Goal: Find specific page/section: Find specific page/section

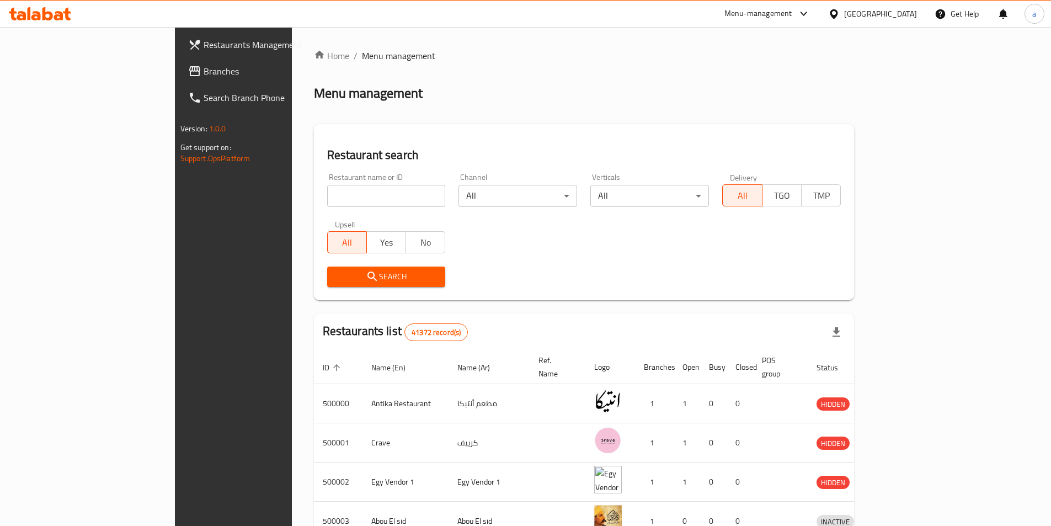
click at [327, 202] on input "search" at bounding box center [386, 196] width 119 height 22
paste input "779391"
type input "779391"
click at [905, 10] on div "[GEOGRAPHIC_DATA]" at bounding box center [880, 14] width 73 height 12
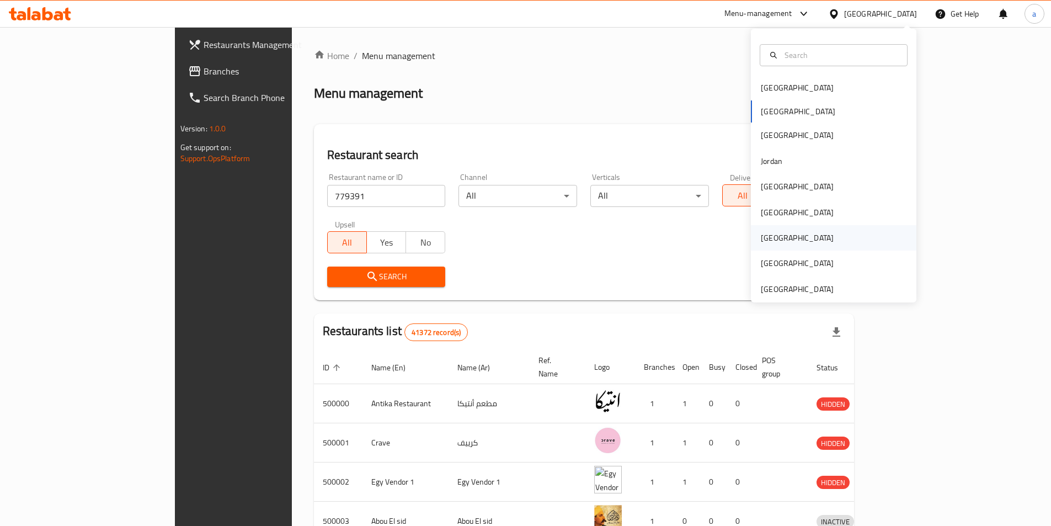
click at [853, 238] on div "[GEOGRAPHIC_DATA]" at bounding box center [833, 237] width 165 height 25
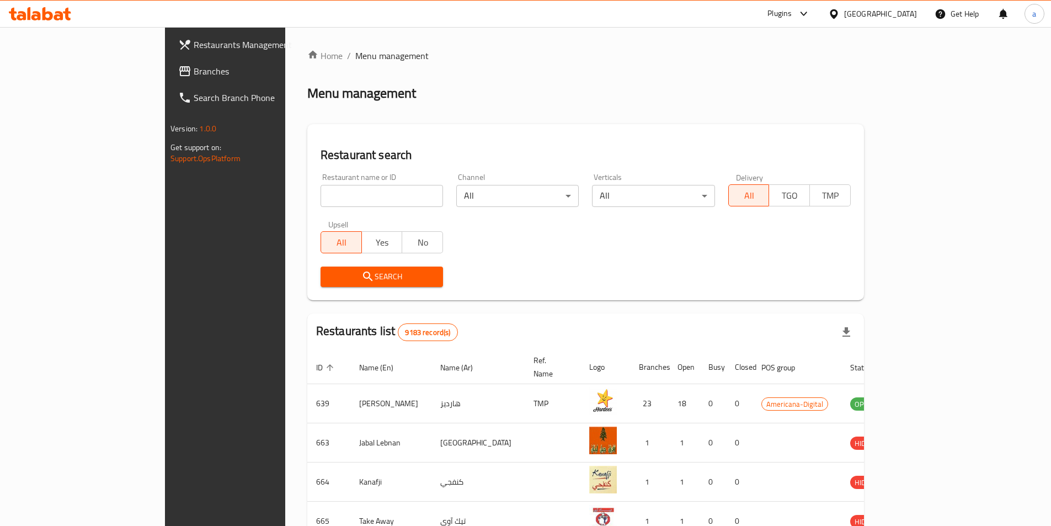
click at [194, 66] on span "Branches" at bounding box center [263, 71] width 138 height 13
